Goal: Information Seeking & Learning: Check status

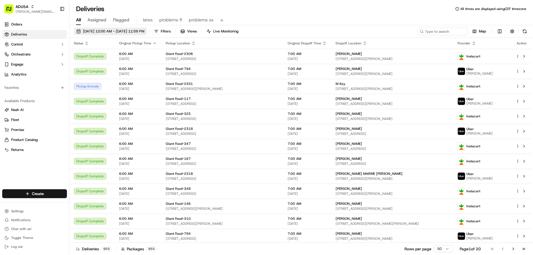
click at [136, 30] on span "[DATE] 12:00 AM - [DATE] 11:59 PM" at bounding box center [113, 31] width 61 height 5
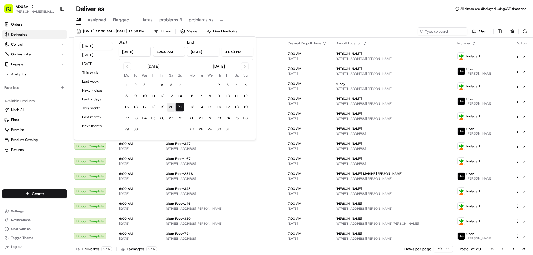
click at [170, 106] on button "20" at bounding box center [171, 107] width 9 height 9
type input "Sep 20, 2025"
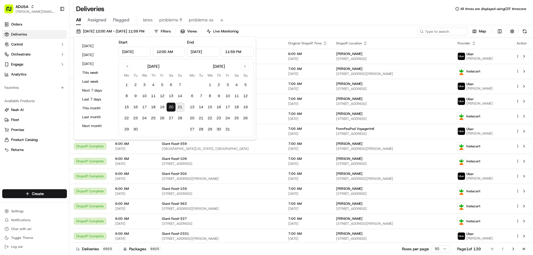
click at [297, 30] on div "09/20/2025 12:00 AM - 09/20/2025 11:59 PM Filters Views Live Monitoring Map" at bounding box center [301, 33] width 464 height 10
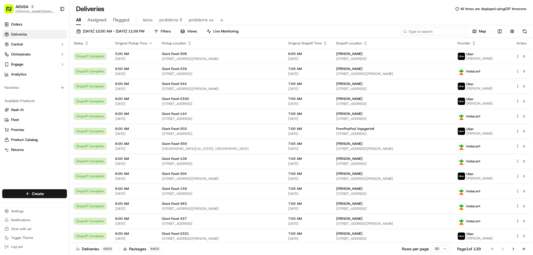
click at [426, 32] on input at bounding box center [434, 32] width 67 height 8
paste input "m716857207"
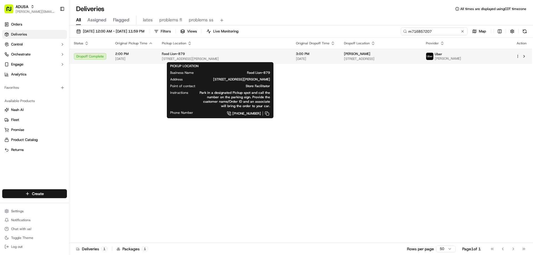
type input "m716857207"
click at [183, 53] on span "Food Lion-879" at bounding box center [173, 54] width 23 height 4
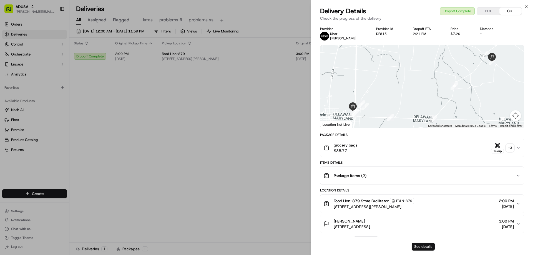
click at [419, 245] on button "See details" at bounding box center [423, 247] width 23 height 8
click at [527, 5] on icon "button" at bounding box center [526, 6] width 4 height 4
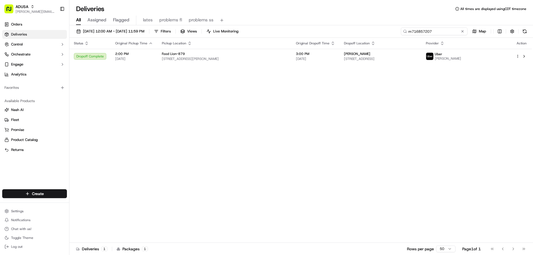
drag, startPoint x: 454, startPoint y: 29, endPoint x: 348, endPoint y: 24, distance: 106.2
click at [351, 26] on div "09/20/2025 12:00 AM - 09/20/2025 11:59 PM Filters Views Live Monitoring m716857…" at bounding box center [301, 140] width 464 height 231
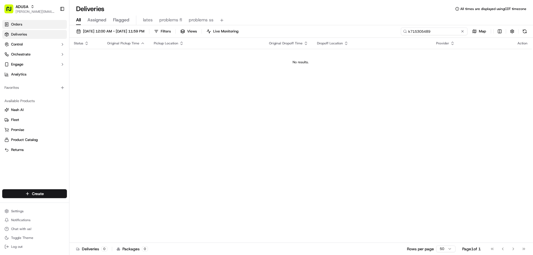
type input "k715305489"
drag, startPoint x: 451, startPoint y: 31, endPoint x: 372, endPoint y: 33, distance: 78.9
click at [372, 33] on div "09/20/2025 12:00 AM - 09/20/2025 11:59 PM Filters Views Live Monitoring k715305…" at bounding box center [301, 33] width 464 height 10
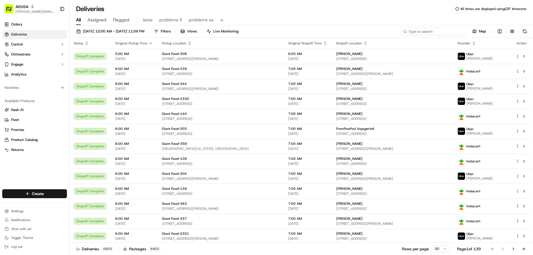
click at [430, 30] on input at bounding box center [434, 32] width 67 height 8
paste input "m716851595"
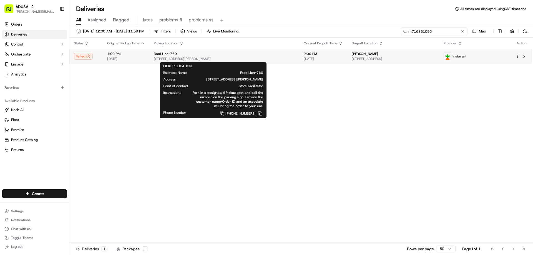
type input "m716851595"
click at [172, 54] on span "Food Lion-760" at bounding box center [165, 54] width 23 height 4
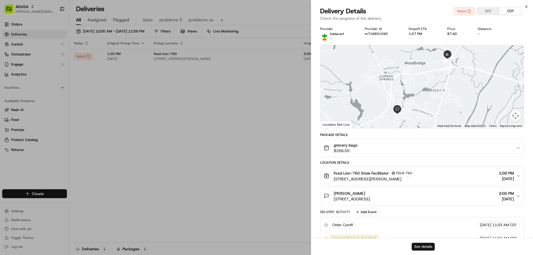
click at [427, 247] on button "See details" at bounding box center [423, 247] width 23 height 8
click at [528, 5] on icon "button" at bounding box center [526, 6] width 4 height 4
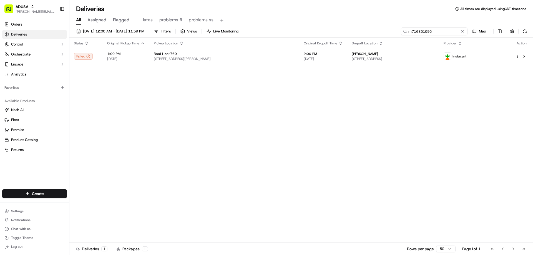
drag, startPoint x: 453, startPoint y: 33, endPoint x: 409, endPoint y: 37, distance: 44.0
click at [409, 37] on div "09/20/2025 12:00 AM - 09/20/2025 11:59 PM Filters Views Live Monitoring m716851…" at bounding box center [301, 33] width 464 height 10
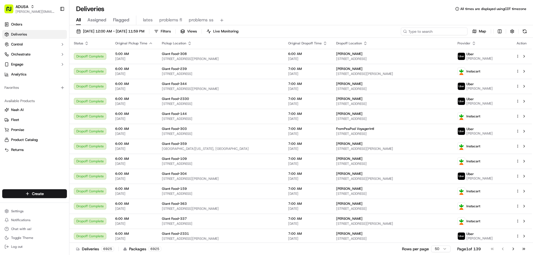
click at [436, 31] on input at bounding box center [434, 32] width 67 height 8
paste input "m716851595"
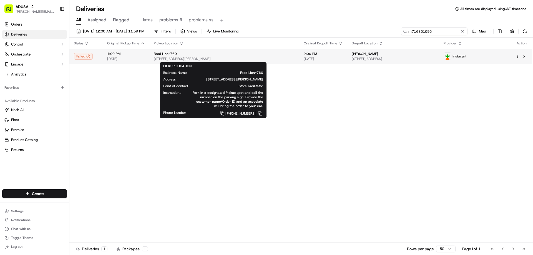
type input "m716851595"
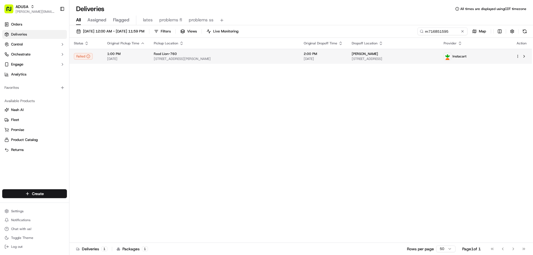
click at [180, 53] on div "Food Lion-760" at bounding box center [224, 54] width 141 height 4
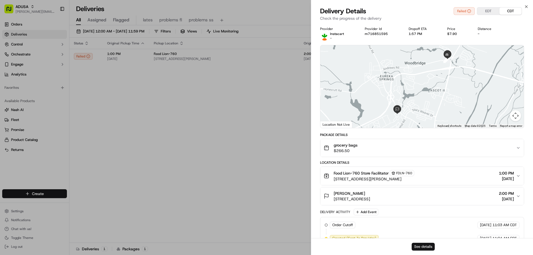
click at [420, 244] on button "See details" at bounding box center [423, 247] width 23 height 8
click at [527, 6] on icon "button" at bounding box center [526, 6] width 4 height 4
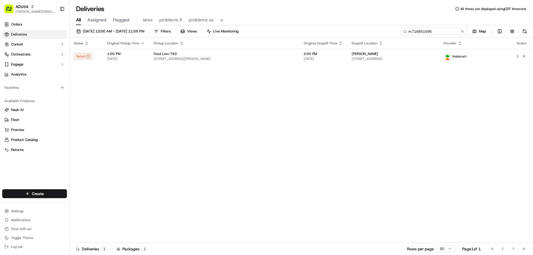
drag, startPoint x: 454, startPoint y: 33, endPoint x: 333, endPoint y: 17, distance: 122.1
click at [358, 32] on div "09/20/2025 12:00 AM - 09/20/2025 11:59 PM Filters Views Live Monitoring m716851…" at bounding box center [301, 33] width 464 height 10
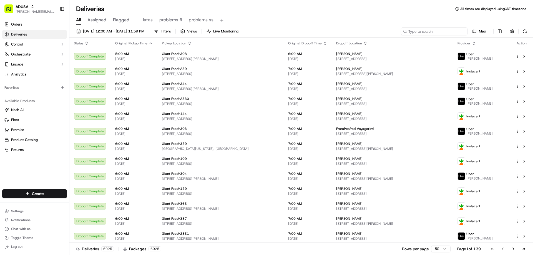
click at [409, 32] on input at bounding box center [434, 32] width 67 height 8
type input "bdm4012"
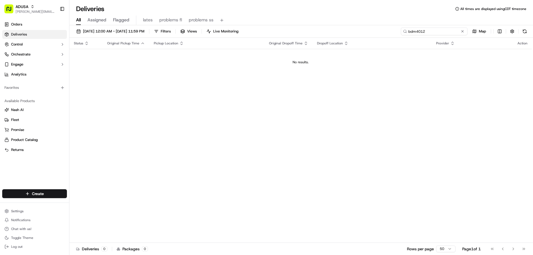
drag, startPoint x: 426, startPoint y: 30, endPoint x: 400, endPoint y: 32, distance: 25.9
click at [400, 32] on div "09/20/2025 12:00 AM - 09/20/2025 11:59 PM Filters Views Live Monitoring bdm4012…" at bounding box center [301, 33] width 464 height 10
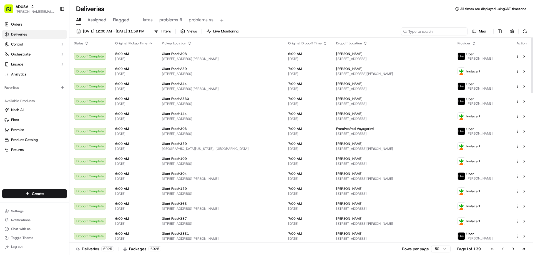
click at [438, 31] on input at bounding box center [434, 32] width 67 height 8
paste input "m710499027"
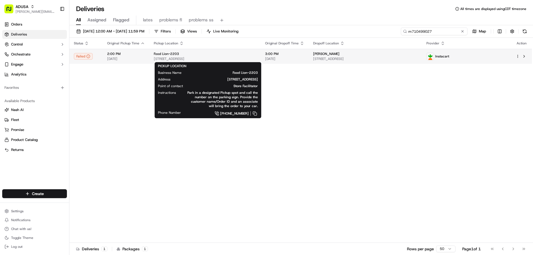
type input "m710499027"
click at [173, 54] on span "Food Lion-2203" at bounding box center [166, 54] width 25 height 4
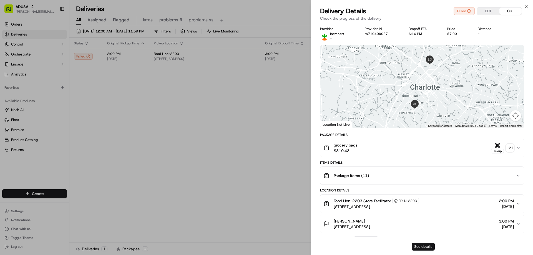
click at [428, 247] on button "See details" at bounding box center [423, 247] width 23 height 8
click at [525, 6] on icon "button" at bounding box center [526, 6] width 4 height 4
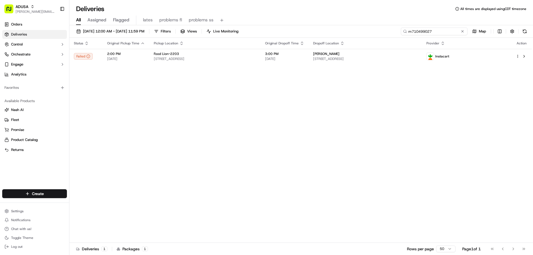
drag, startPoint x: 456, startPoint y: 33, endPoint x: 383, endPoint y: 35, distance: 72.5
click at [383, 35] on div "09/20/2025 12:00 AM - 09/20/2025 11:59 PM Filters Views Live Monitoring m710499…" at bounding box center [301, 33] width 464 height 10
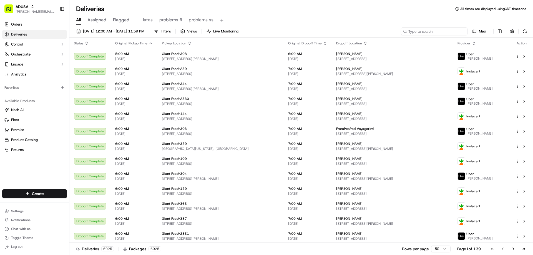
click at [449, 31] on input at bounding box center [434, 32] width 67 height 8
paste input "m716700805"
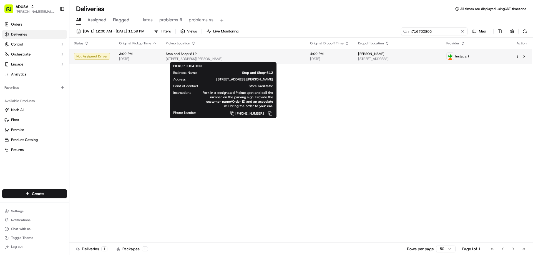
type input "m716700805"
click at [174, 55] on span "Stop and Shop-812" at bounding box center [181, 54] width 31 height 4
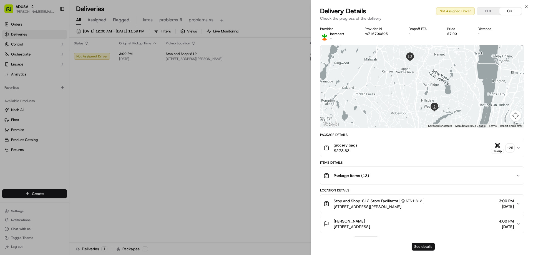
click at [418, 245] on button "See details" at bounding box center [423, 247] width 23 height 8
click at [526, 6] on icon "button" at bounding box center [527, 7] width 2 height 2
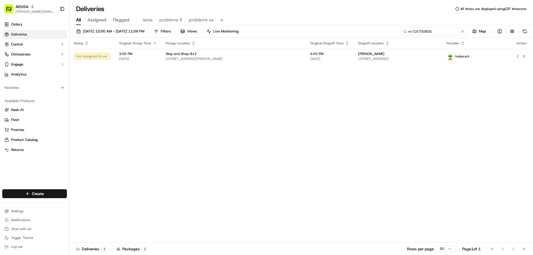
drag, startPoint x: 452, startPoint y: 33, endPoint x: 395, endPoint y: 35, distance: 57.5
click at [395, 35] on div "09/20/2025 12:00 AM - 09/20/2025 11:59 PM Filters Views Live Monitoring m716700…" at bounding box center [301, 33] width 464 height 10
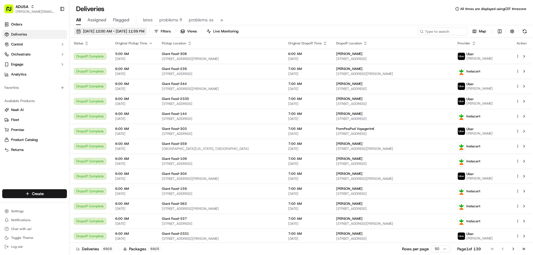
click at [144, 31] on span "09/20/2025 12:00 AM - 09/20/2025 11:59 PM" at bounding box center [113, 31] width 61 height 5
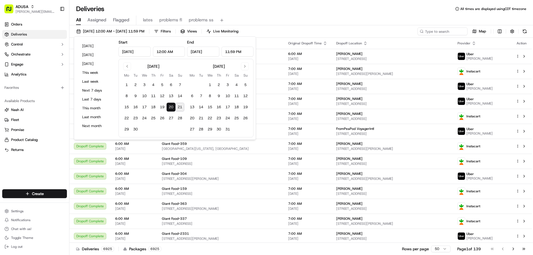
click at [181, 108] on button "21" at bounding box center [180, 107] width 9 height 9
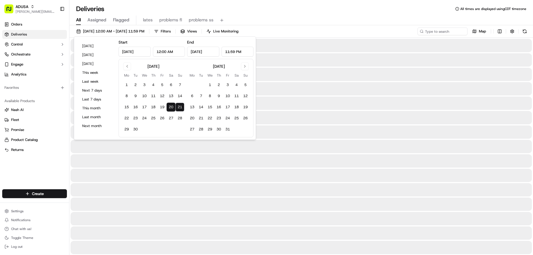
click at [173, 107] on button "20" at bounding box center [171, 107] width 9 height 9
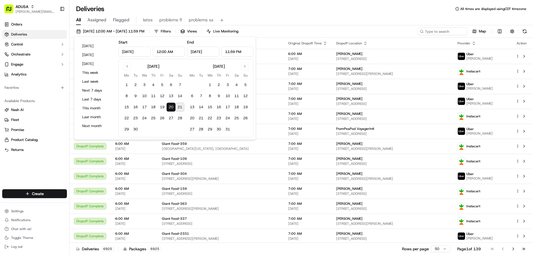
click at [180, 106] on button "21" at bounding box center [180, 107] width 9 height 9
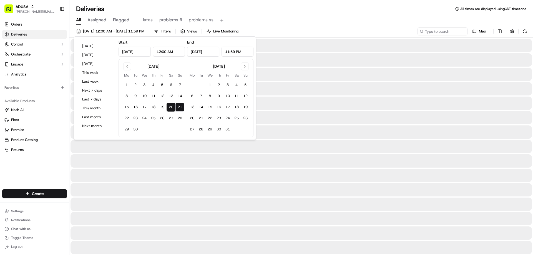
type input "Sep 21, 2025"
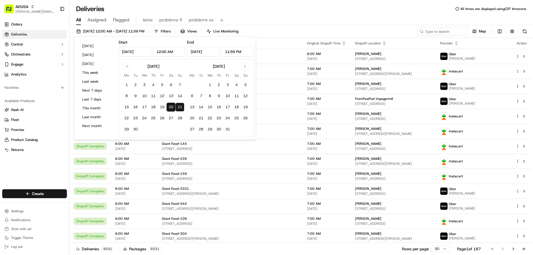
click at [286, 20] on div "All Assigned Flagged lates problems fl problems ss" at bounding box center [301, 21] width 464 height 10
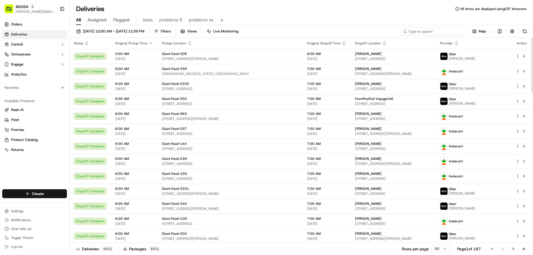
click at [451, 31] on input at bounding box center [434, 32] width 67 height 8
paste input "m716938153"
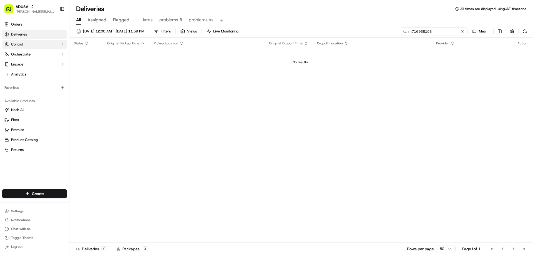
type input "m716938153"
drag, startPoint x: 453, startPoint y: 29, endPoint x: 364, endPoint y: 38, distance: 89.6
click at [364, 38] on div "09/20/2025 12:00 AM - 09/21/2025 11:59 PM Filters Views Live Monitoring m716938…" at bounding box center [301, 140] width 464 height 231
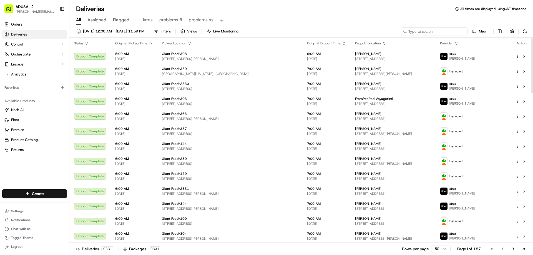
click at [441, 31] on input at bounding box center [434, 32] width 67 height 8
paste input "m716938153"
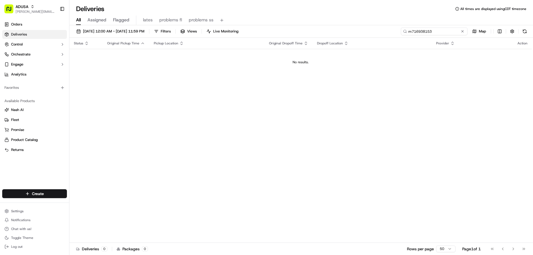
type input "m716938153"
drag, startPoint x: 452, startPoint y: 32, endPoint x: 389, endPoint y: 32, distance: 62.8
click at [389, 32] on div "09/20/2025 12:00 AM - 09/21/2025 11:59 PM Filters Views Live Monitoring m716938…" at bounding box center [301, 33] width 464 height 10
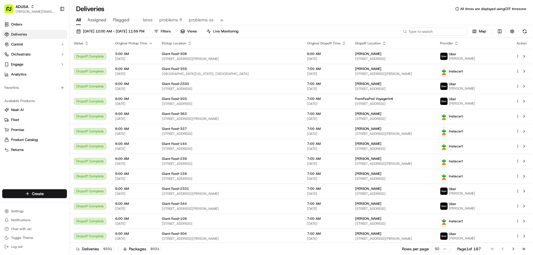
click at [428, 31] on input at bounding box center [434, 32] width 67 height 8
paste input "m716700805"
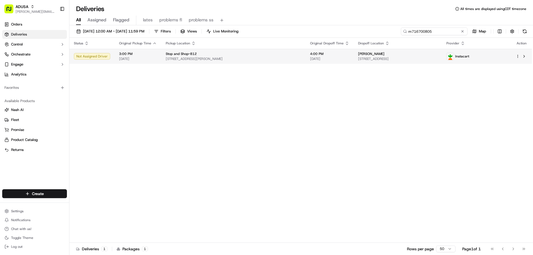
type input "m716700805"
click at [190, 54] on span "Stop and Shop-812" at bounding box center [181, 54] width 31 height 4
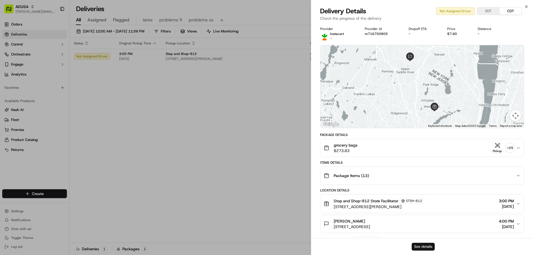
click at [421, 249] on button "See details" at bounding box center [423, 247] width 23 height 8
click at [527, 7] on icon "button" at bounding box center [526, 6] width 4 height 4
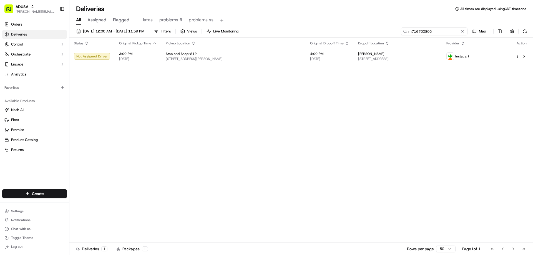
drag, startPoint x: 453, startPoint y: 31, endPoint x: 392, endPoint y: 41, distance: 62.2
click at [392, 41] on div "09/20/2025 12:00 AM - 09/21/2025 11:59 PM Filters Views Live Monitoring m716700…" at bounding box center [301, 140] width 464 height 231
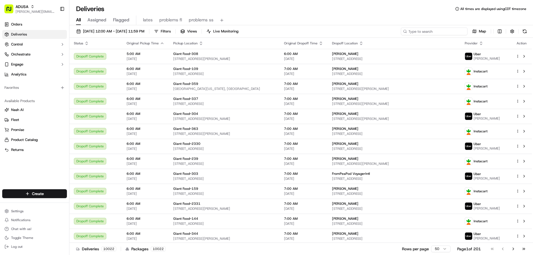
click at [454, 30] on input at bounding box center [434, 32] width 67 height 8
paste input "m714953370"
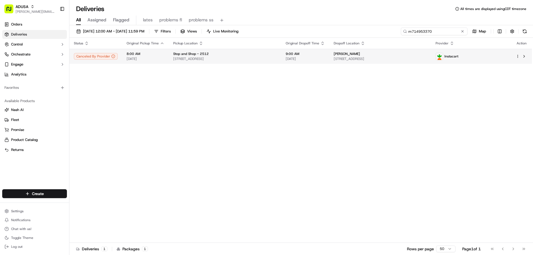
type input "m714953370"
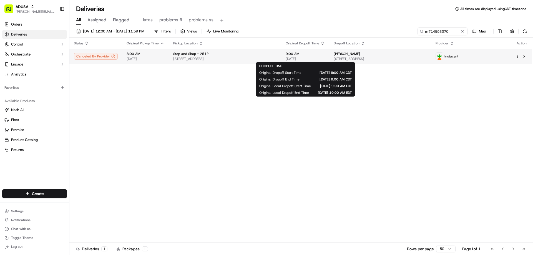
click at [325, 55] on span "9:00 AM" at bounding box center [305, 54] width 39 height 4
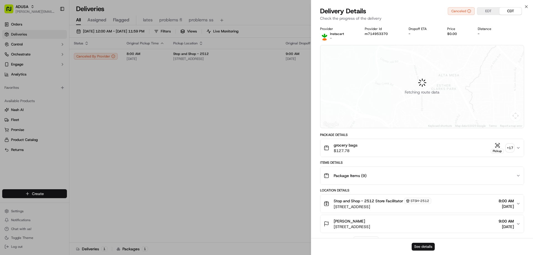
click at [427, 245] on button "See details" at bounding box center [423, 247] width 23 height 8
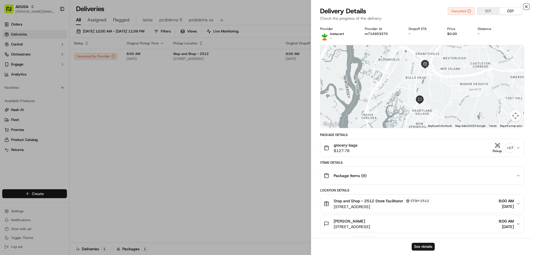
click at [526, 6] on icon "button" at bounding box center [527, 7] width 2 height 2
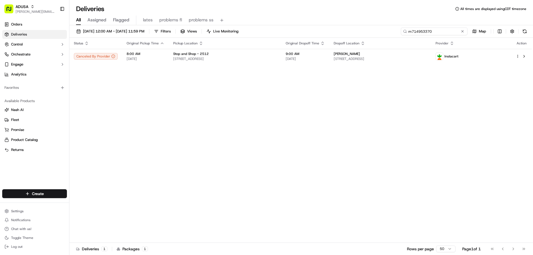
drag, startPoint x: 452, startPoint y: 31, endPoint x: 392, endPoint y: 35, distance: 59.8
click at [392, 35] on div "09/20/2025 12:00 AM - 09/21/2025 11:59 PM Filters Views Live Monitoring m714953…" at bounding box center [301, 33] width 464 height 10
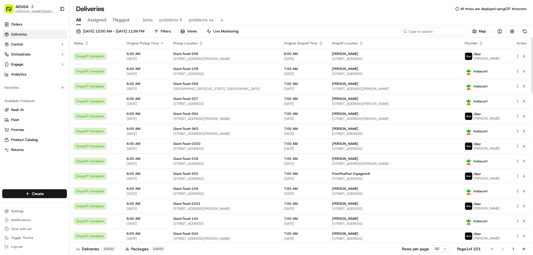
click at [438, 33] on input at bounding box center [434, 32] width 67 height 8
paste input "m714797384"
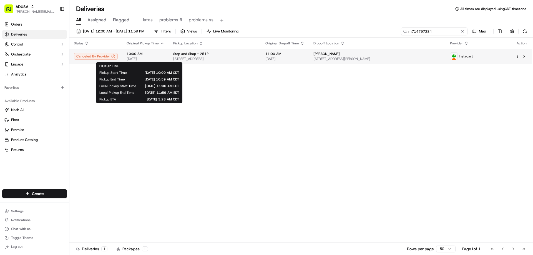
type input "m714797384"
click at [127, 57] on span "[DATE]" at bounding box center [146, 59] width 38 height 4
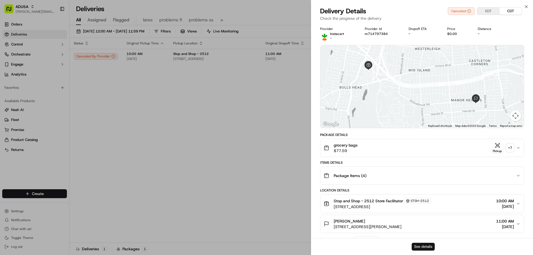
click at [417, 246] on button "See details" at bounding box center [423, 247] width 23 height 8
click at [524, 6] on div "Close Delivery Details Canceled EDT CDT Check the progress of the delivery Prov…" at bounding box center [422, 127] width 222 height 255
click at [527, 6] on icon "button" at bounding box center [526, 6] width 4 height 4
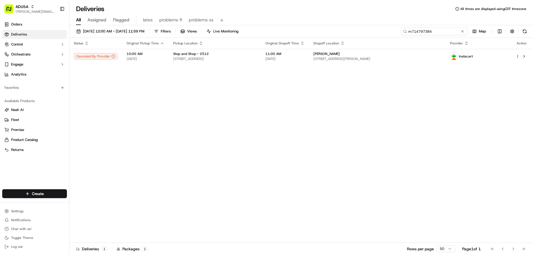
drag, startPoint x: 450, startPoint y: 31, endPoint x: 340, endPoint y: 26, distance: 109.8
click at [369, 41] on div "09/20/2025 12:00 AM - 09/21/2025 11:59 PM Filters Views Live Monitoring m714797…" at bounding box center [301, 140] width 464 height 231
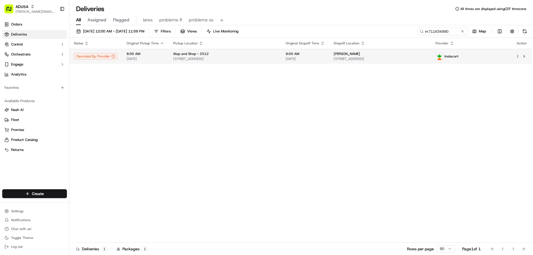
click at [170, 56] on td "Stop and Shop - 2512 1441 Richmond Ave, Staten Island, NY 10314, US" at bounding box center [225, 56] width 113 height 15
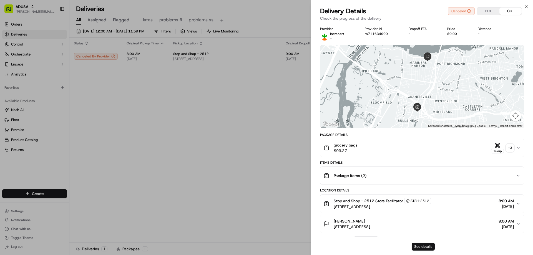
click at [422, 249] on button "See details" at bounding box center [423, 247] width 23 height 8
click at [526, 6] on icon "button" at bounding box center [526, 6] width 4 height 4
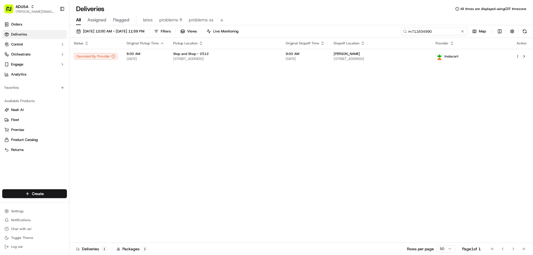
drag, startPoint x: 451, startPoint y: 30, endPoint x: 391, endPoint y: 27, distance: 59.5
click at [391, 27] on div "09/20/2025 12:00 AM - 09/21/2025 11:59 PM Filters Views Live Monitoring m711634…" at bounding box center [301, 140] width 464 height 231
type input "\"
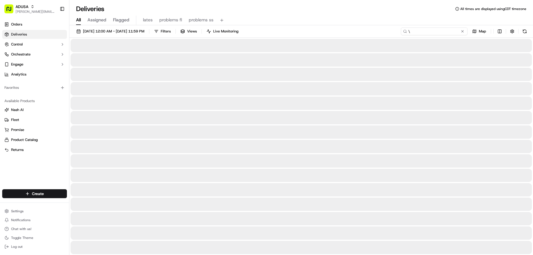
click at [415, 32] on input "\" at bounding box center [434, 32] width 67 height 8
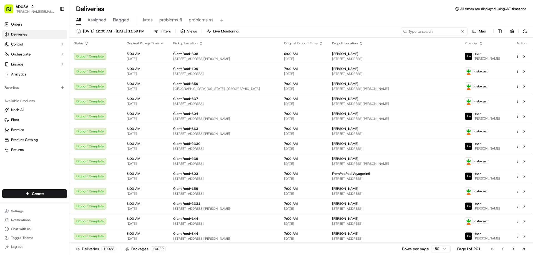
type input "5163740512"
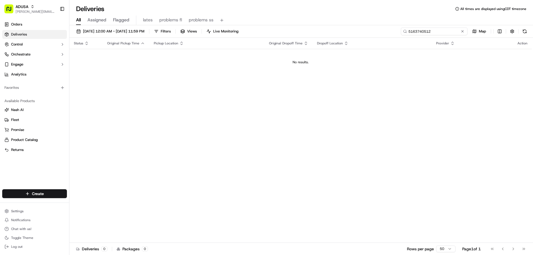
drag, startPoint x: 436, startPoint y: 31, endPoint x: 403, endPoint y: 30, distance: 33.1
click at [403, 30] on input "5163740512" at bounding box center [434, 32] width 67 height 8
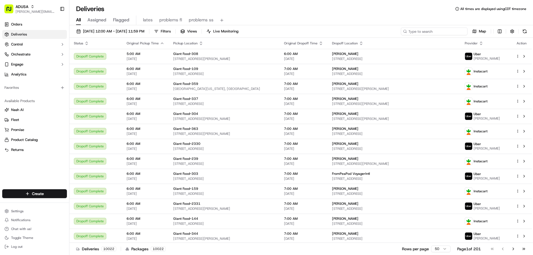
click at [413, 31] on input at bounding box center [434, 32] width 67 height 8
click at [426, 29] on input at bounding box center [434, 32] width 67 height 8
paste input "m713705052"
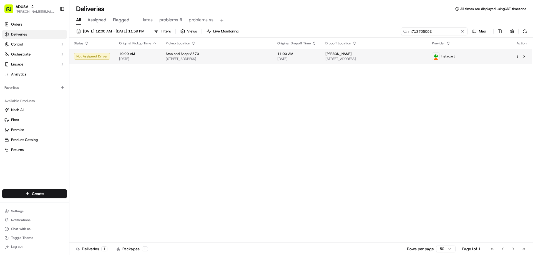
type input "m713705052"
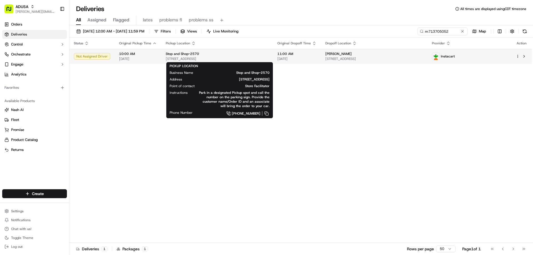
click at [226, 55] on div "Stop and Shop-2570" at bounding box center [217, 54] width 103 height 4
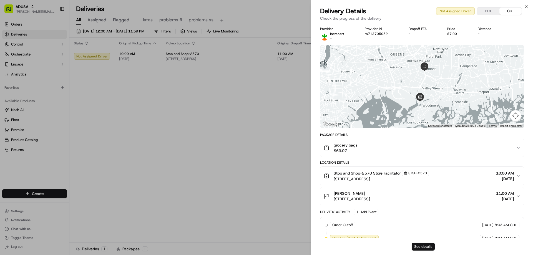
click at [426, 248] on button "See details" at bounding box center [423, 247] width 23 height 8
click at [429, 247] on button "See details" at bounding box center [423, 247] width 23 height 8
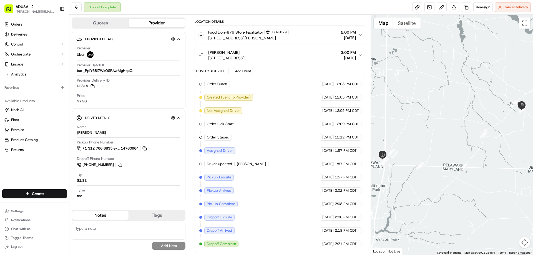
scroll to position [67, 0]
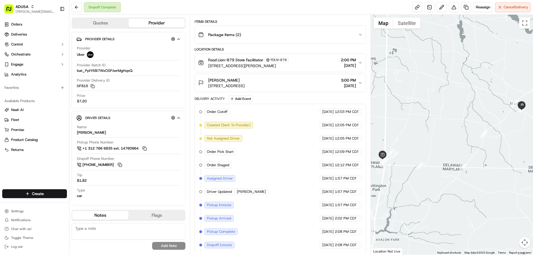
click at [115, 231] on textarea at bounding box center [129, 231] width 114 height 17
click at [90, 231] on textarea at bounding box center [129, 231] width 114 height 17
type textarea "cc coded as cancelled but issue was 1 bag of groceries could not be shopped sen…"
click at [179, 246] on button "Add Note" at bounding box center [168, 246] width 33 height 8
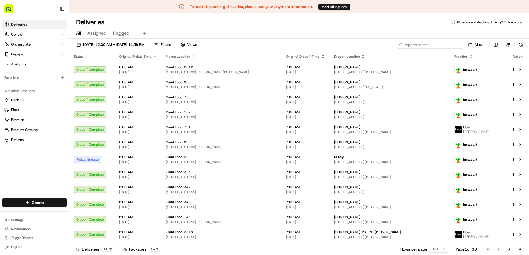
click at [430, 45] on input at bounding box center [430, 45] width 67 height 8
paste input "k715305489"
type input "k715305489"
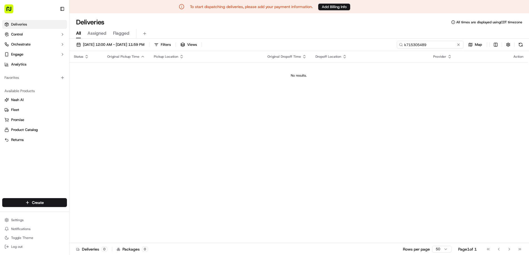
drag, startPoint x: 432, startPoint y: 44, endPoint x: 371, endPoint y: 49, distance: 60.8
click at [371, 49] on div "09/21/2025 12:00 AM - 09/21/2025 11:59 PM Filters Views k715305489 Map" at bounding box center [299, 46] width 460 height 10
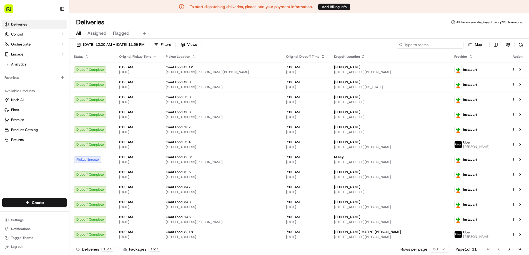
click at [424, 44] on input at bounding box center [430, 45] width 67 height 8
paste input "k715305489"
type input "k715305489"
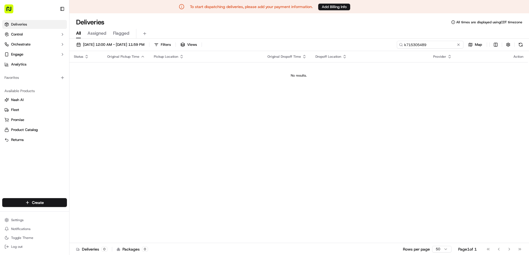
drag, startPoint x: 432, startPoint y: 45, endPoint x: 383, endPoint y: 49, distance: 48.7
click at [383, 49] on div "09/21/2025 12:00 AM - 09/21/2025 11:59 PM Filters Views k715305489 Map" at bounding box center [299, 46] width 460 height 10
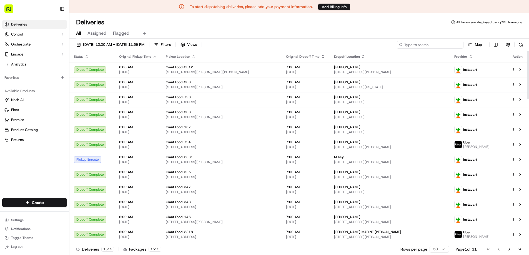
click at [414, 47] on input at bounding box center [430, 45] width 67 height 8
paste input "m716851595"
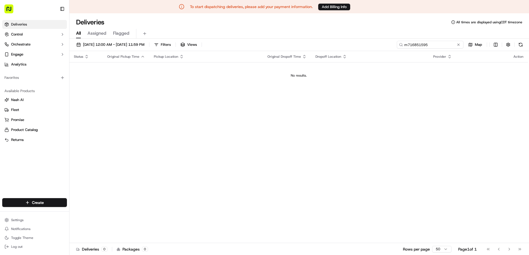
type input "m716851595"
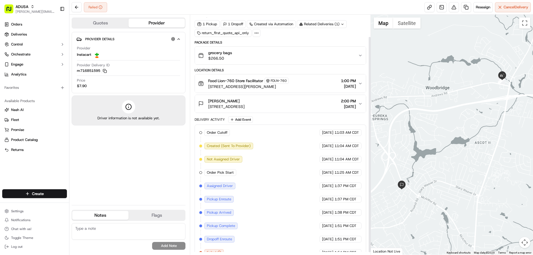
scroll to position [27, 0]
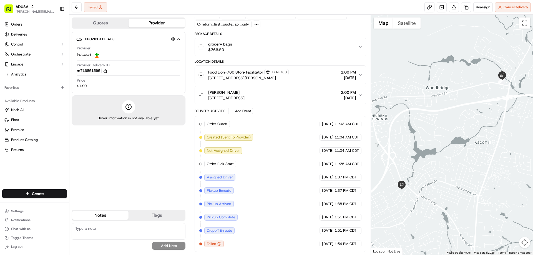
click at [107, 229] on textarea at bounding box center [129, 231] width 114 height 17
click at [86, 227] on textarea at bounding box center [129, 231] width 114 height 17
type textarea "Duplicate order"
click at [168, 245] on button "Add Note" at bounding box center [168, 246] width 33 height 8
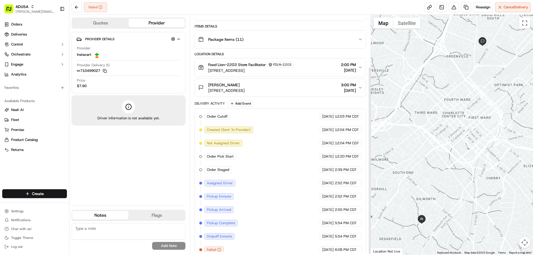
scroll to position [68, 0]
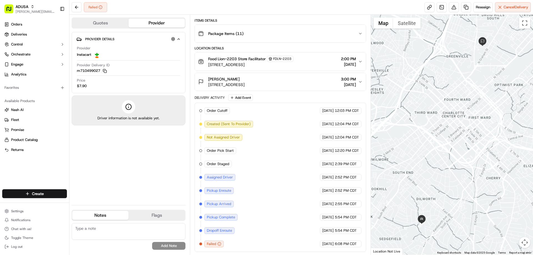
click at [117, 229] on textarea at bounding box center [129, 231] width 114 height 17
type textarea "IC driver unable to scan the bags and store refused to let driver take the orde…"
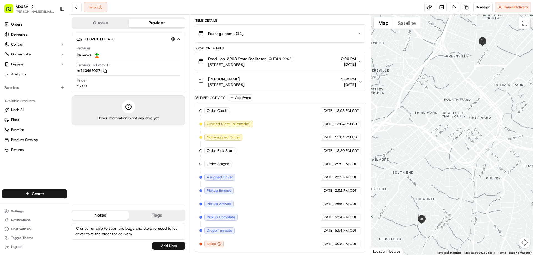
click at [161, 246] on button "Add Note" at bounding box center [168, 246] width 33 height 8
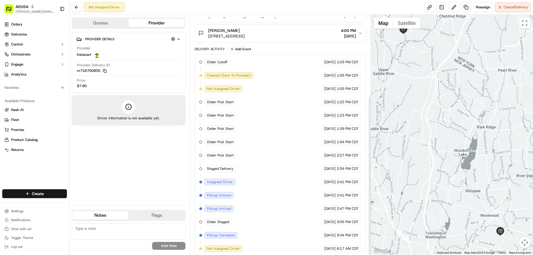
scroll to position [121, 0]
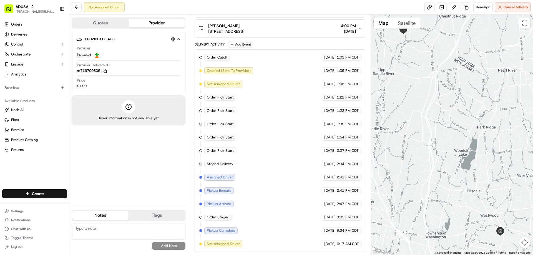
click at [100, 230] on textarea at bounding box center [129, 231] width 114 height 17
type textarea "no driver acceptance"
click at [165, 246] on button "Add Note" at bounding box center [168, 246] width 33 height 8
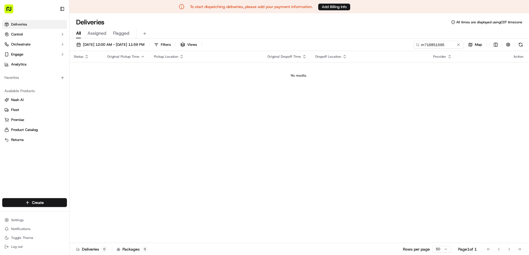
drag, startPoint x: 438, startPoint y: 46, endPoint x: 394, endPoint y: 45, distance: 44.5
click at [394, 45] on div "[DATE] 12:00 AM - [DATE] 11:59 PM Filters Views m716851595 Map" at bounding box center [299, 46] width 460 height 10
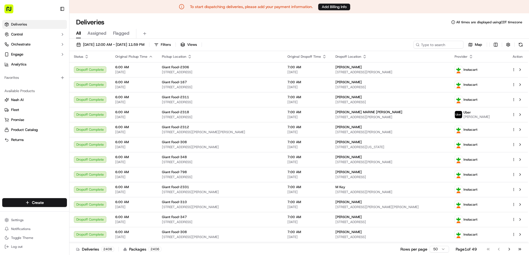
click at [21, 21] on link "Deliveries" at bounding box center [34, 24] width 65 height 9
